Goal: Information Seeking & Learning: Learn about a topic

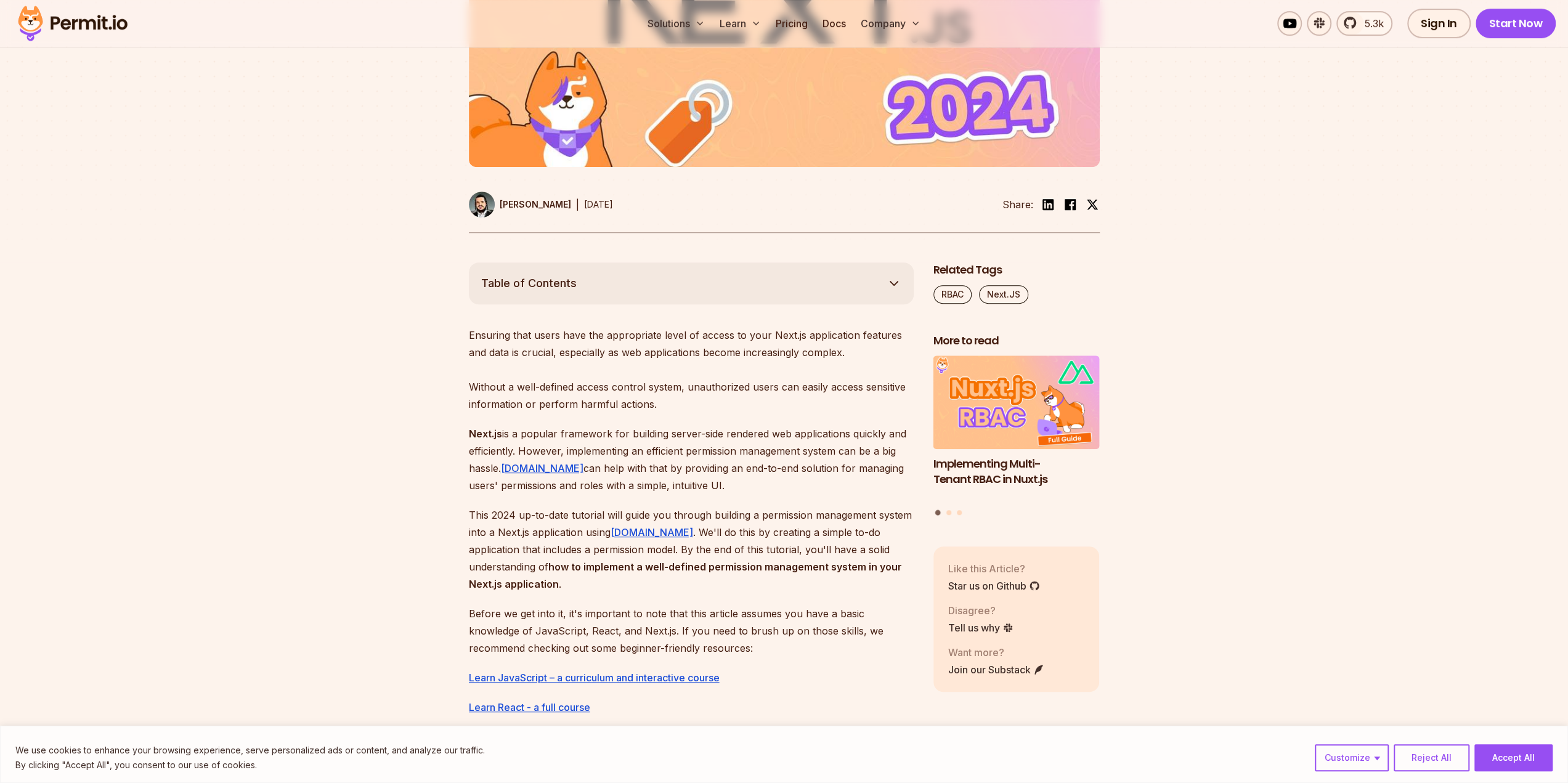
scroll to position [492, 0]
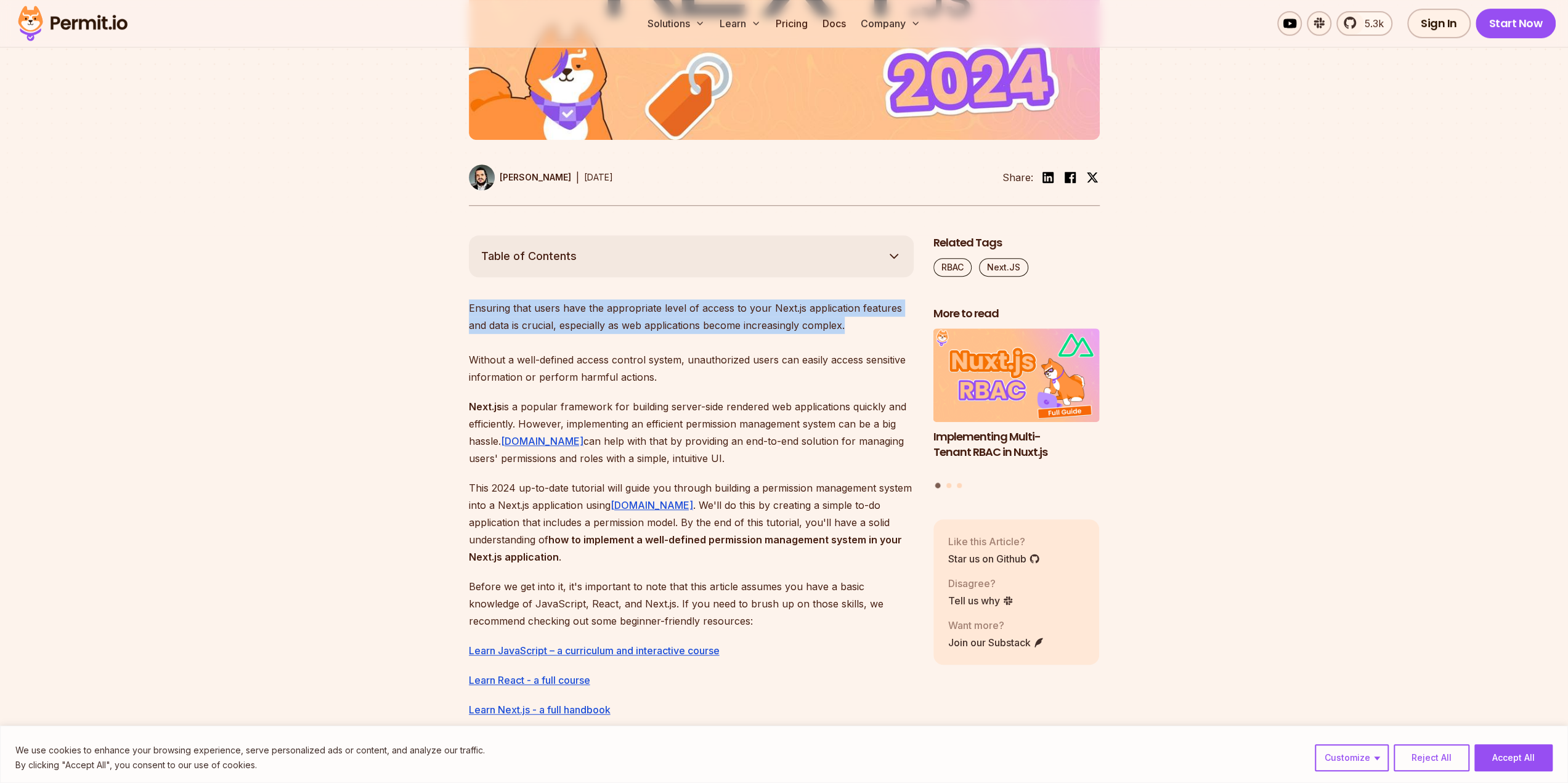
drag, startPoint x: 469, startPoint y: 308, endPoint x: 844, endPoint y: 319, distance: 375.2
click at [844, 319] on p "Ensuring that users have the appropriate level of access to your Next.js applic…" at bounding box center [692, 342] width 445 height 86
click at [836, 332] on div at bounding box center [836, 332] width 0 height 0
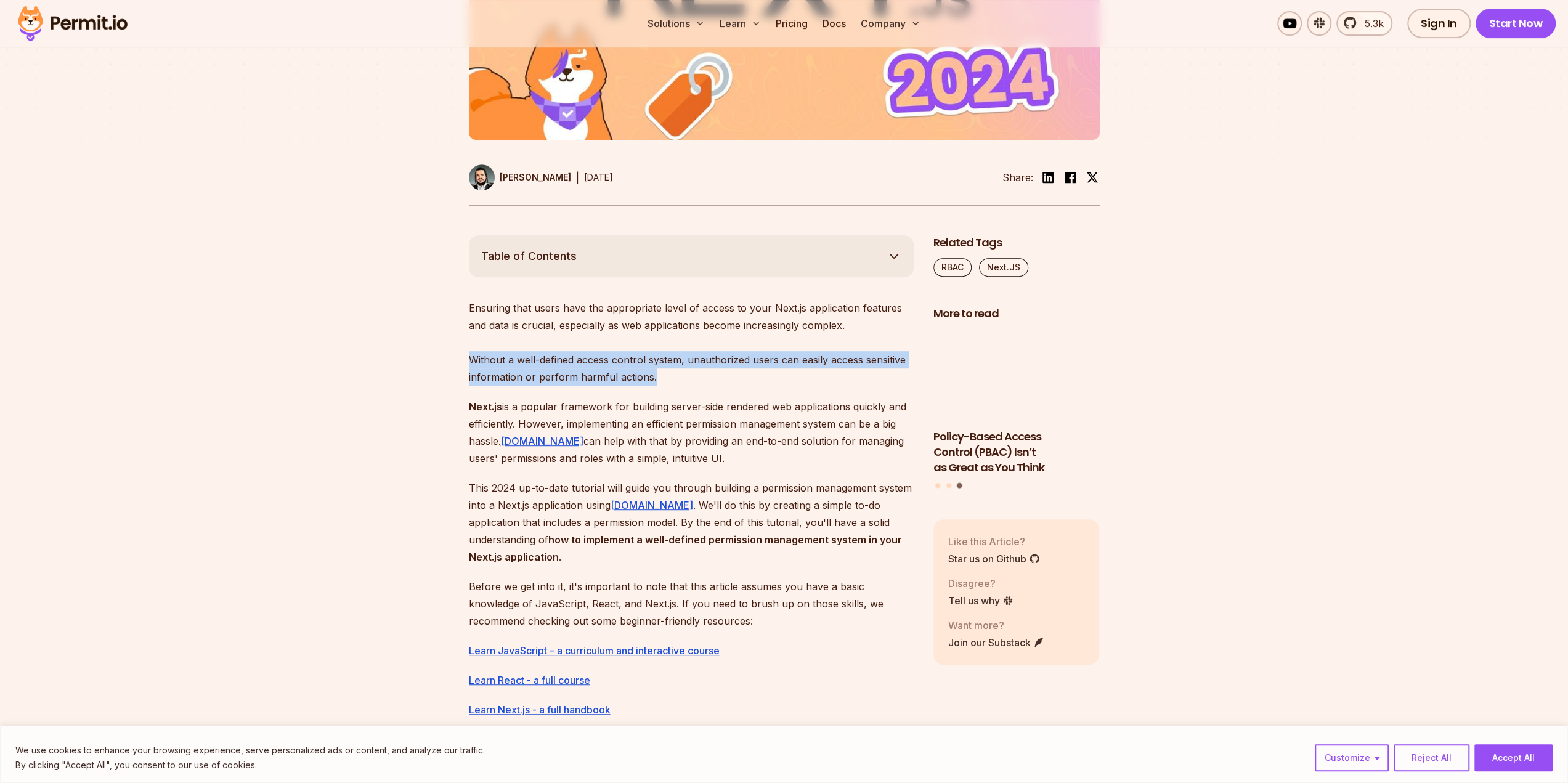
drag, startPoint x: 471, startPoint y: 356, endPoint x: 688, endPoint y: 370, distance: 217.5
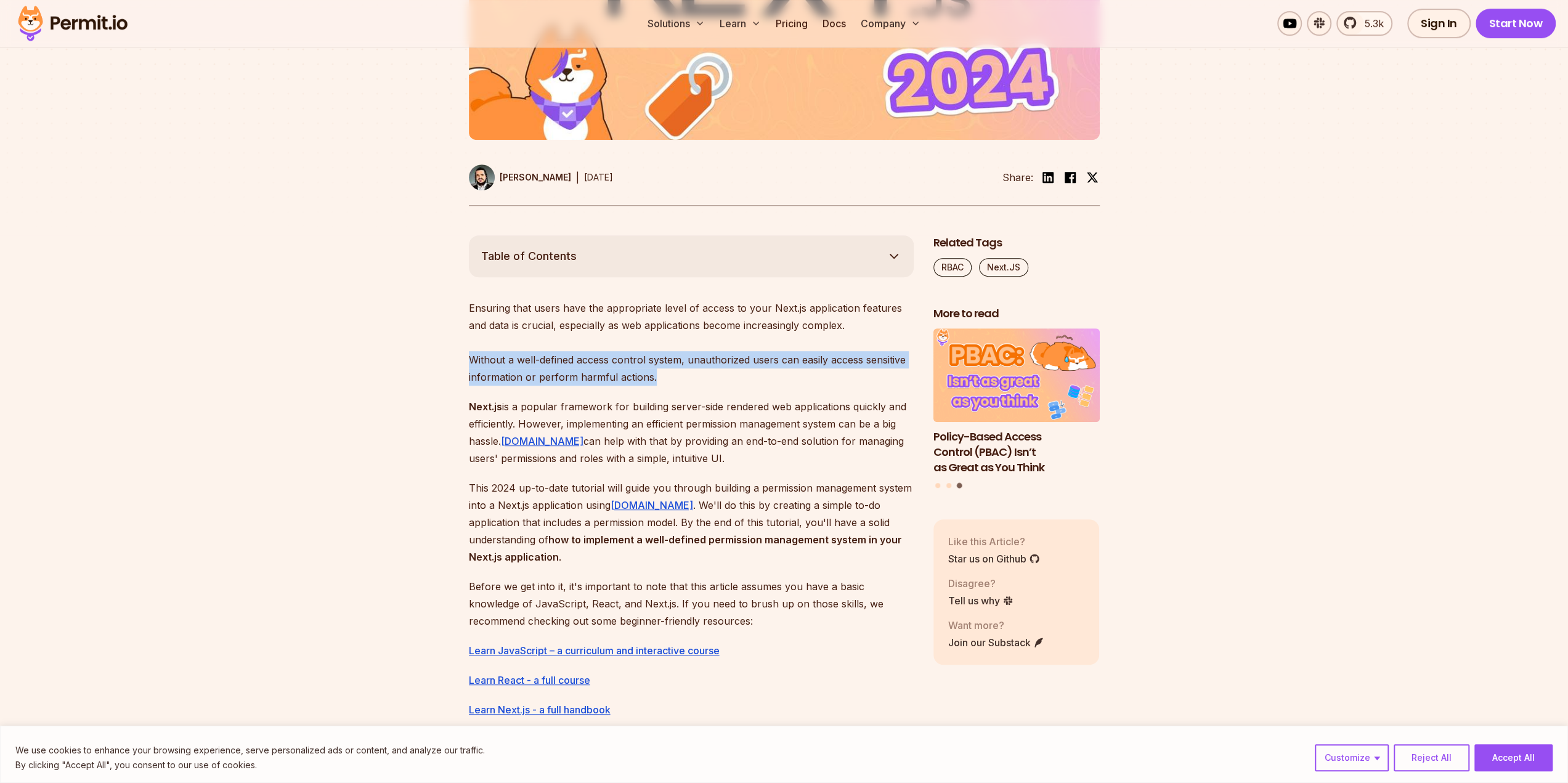
click at [688, 370] on p "Ensuring that users have the appropriate level of access to your Next.js applic…" at bounding box center [692, 342] width 445 height 86
click at [680, 383] on div at bounding box center [680, 383] width 0 height 0
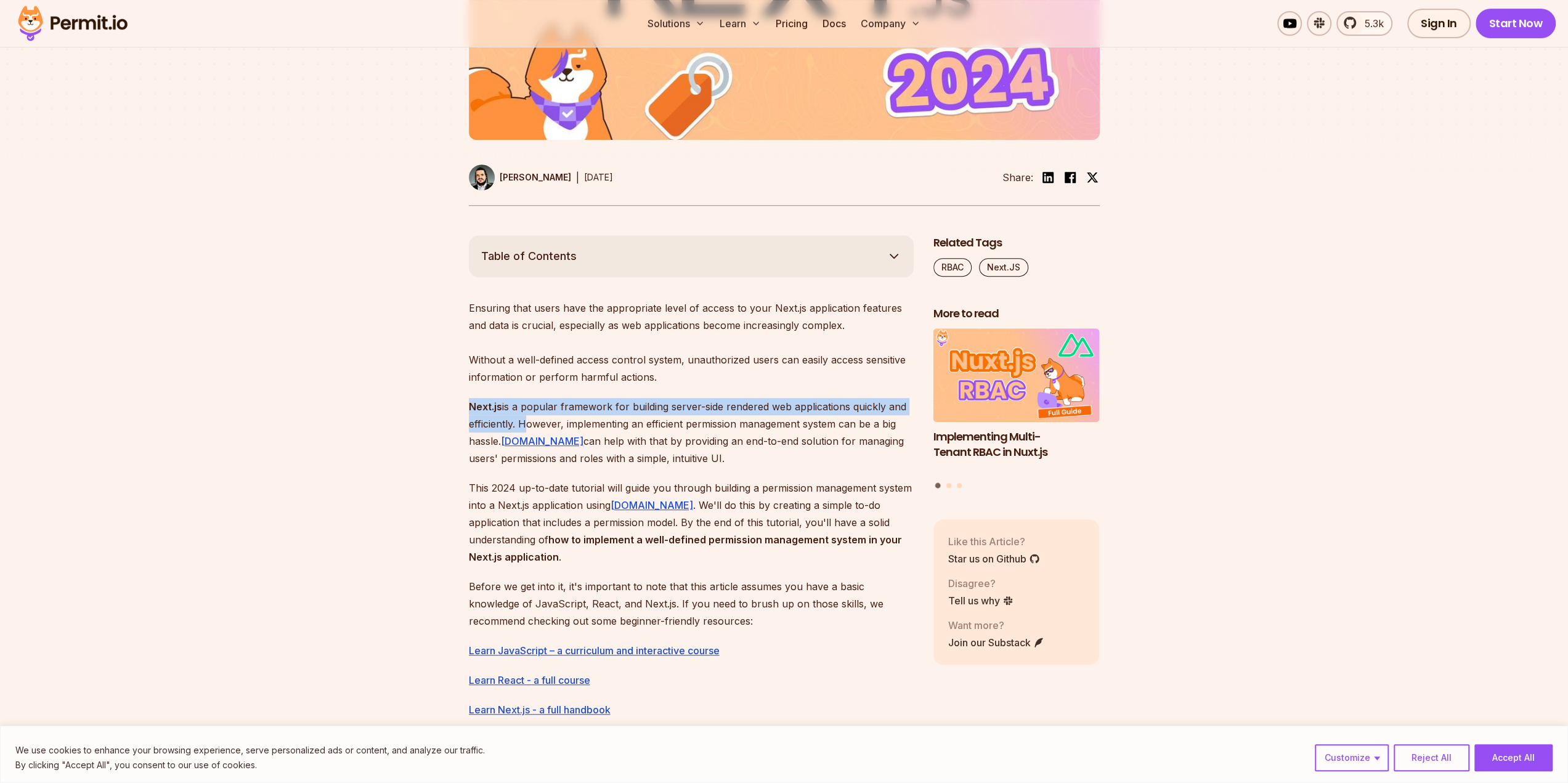
drag, startPoint x: 468, startPoint y: 407, endPoint x: 518, endPoint y: 418, distance: 51.2
click at [518, 418] on p "Next.js is a popular framework for building server-side rendered web applicatio…" at bounding box center [692, 432] width 445 height 69
click at [510, 430] on div at bounding box center [510, 430] width 0 height 0
click at [553, 421] on p "Next.js is a popular framework for building server-side rendered web applicatio…" at bounding box center [692, 432] width 445 height 69
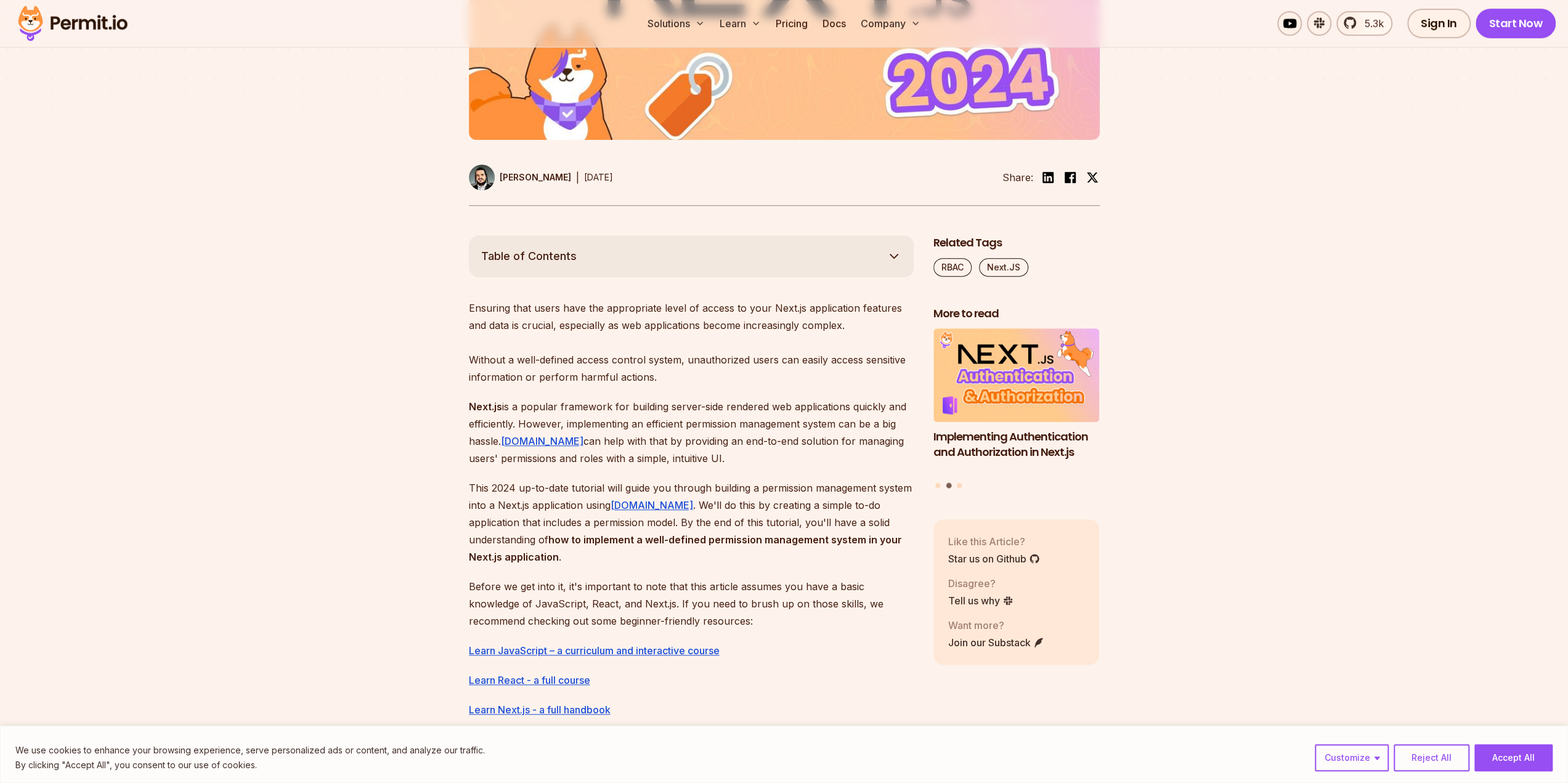
drag, startPoint x: 519, startPoint y: 423, endPoint x: 692, endPoint y: 459, distance: 176.7
click at [692, 459] on p "Next.js is a popular framework for building server-side rendered web applicatio…" at bounding box center [692, 432] width 445 height 69
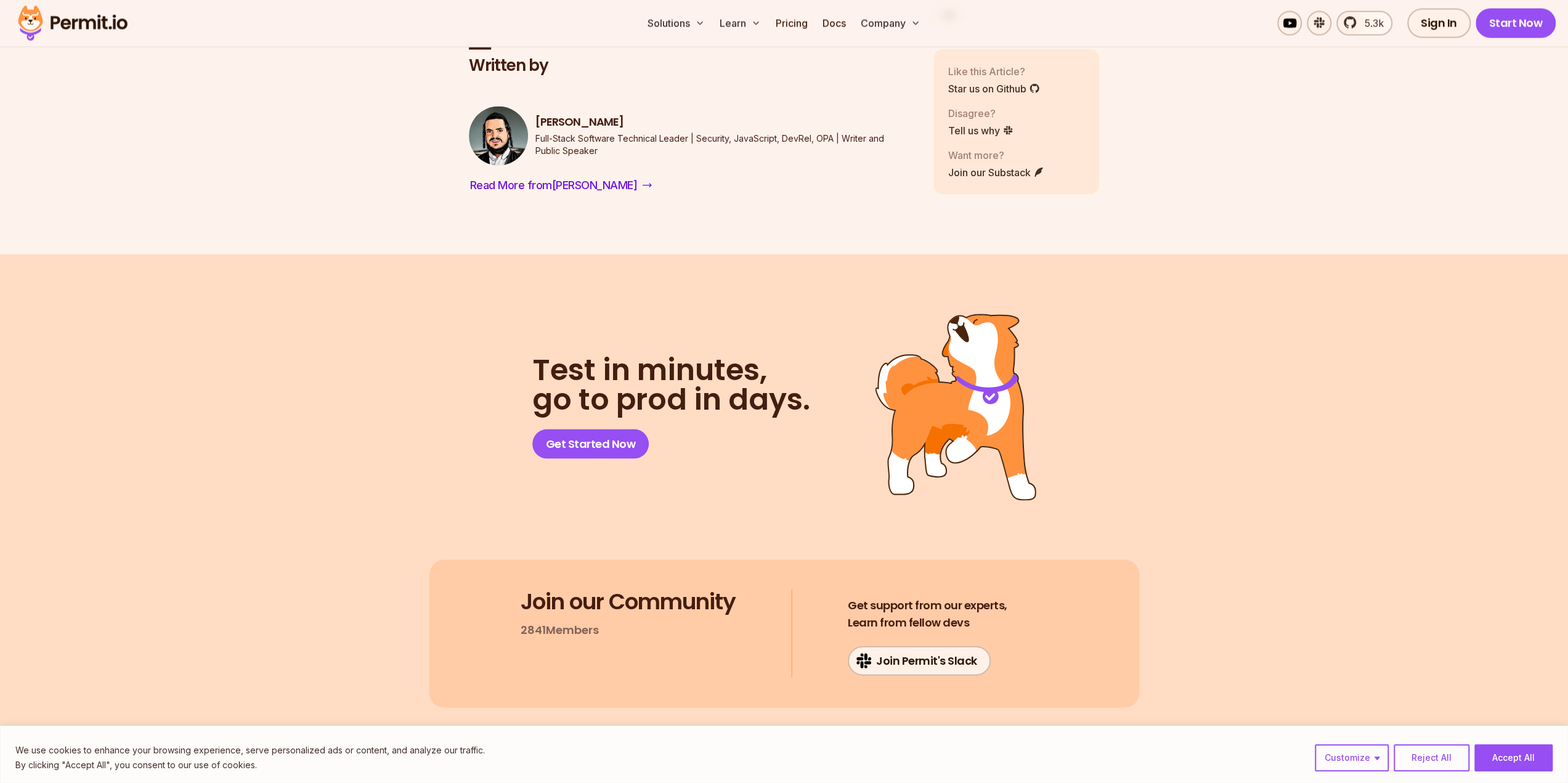
scroll to position [7082, 0]
